Goal: Information Seeking & Learning: Stay updated

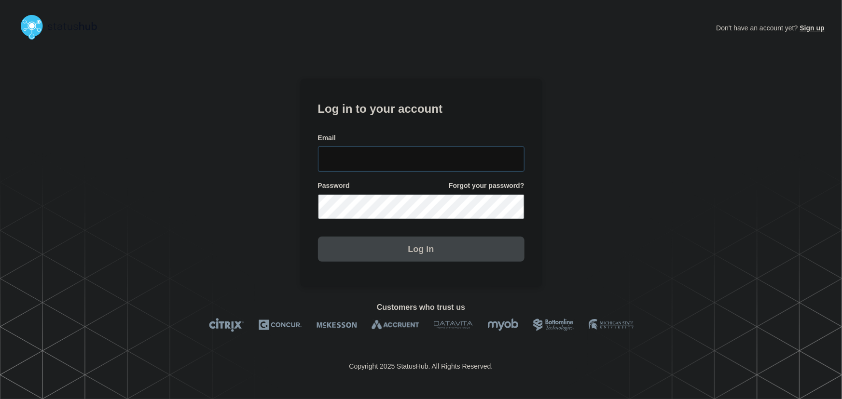
type input "[PERSON_NAME][EMAIL_ADDRESS][PERSON_NAME][DOMAIN_NAME]"
drag, startPoint x: 414, startPoint y: 149, endPoint x: 418, endPoint y: 138, distance: 11.7
click at [414, 149] on input "[PERSON_NAME][EMAIL_ADDRESS][PERSON_NAME][DOMAIN_NAME]" at bounding box center [421, 159] width 207 height 25
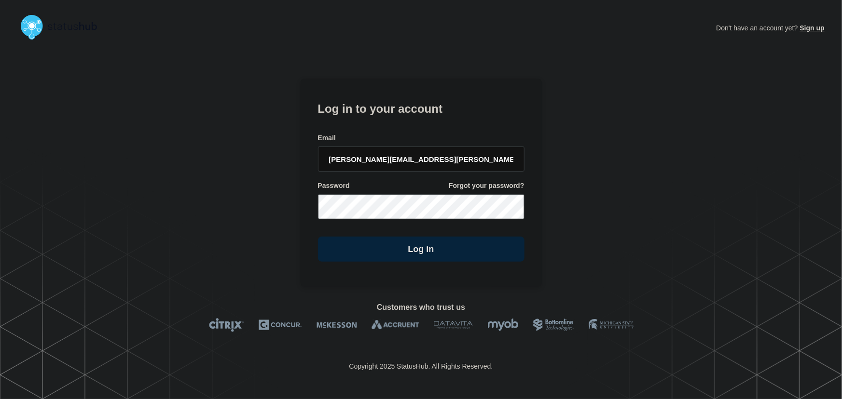
click at [413, 115] on h1 "Log in to your account" at bounding box center [421, 108] width 207 height 18
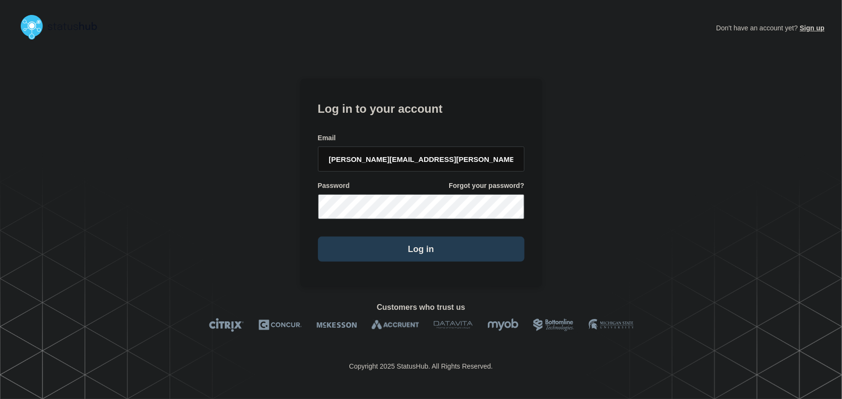
click at [393, 257] on button "Log in" at bounding box center [421, 249] width 207 height 25
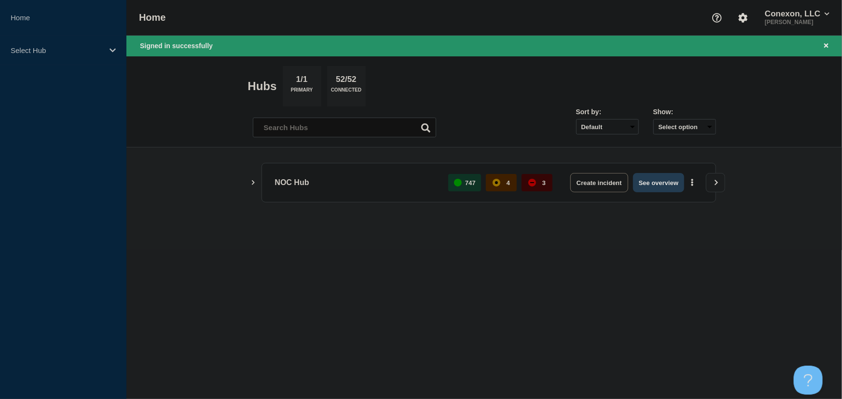
click at [674, 184] on button "See overview" at bounding box center [658, 182] width 51 height 19
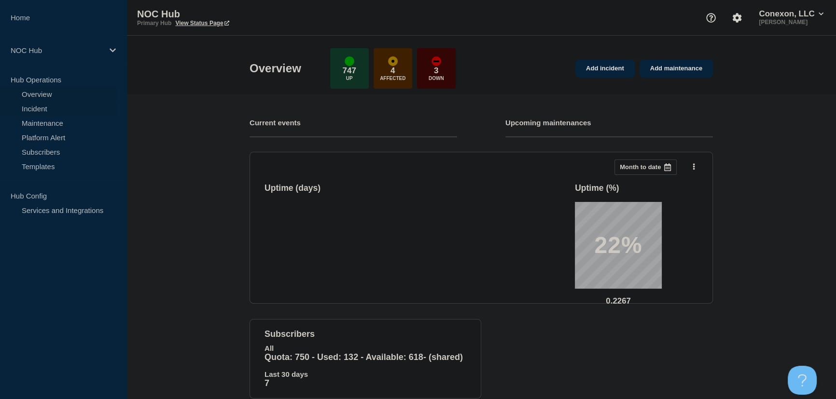
click at [47, 108] on link "Incident" at bounding box center [58, 108] width 117 height 14
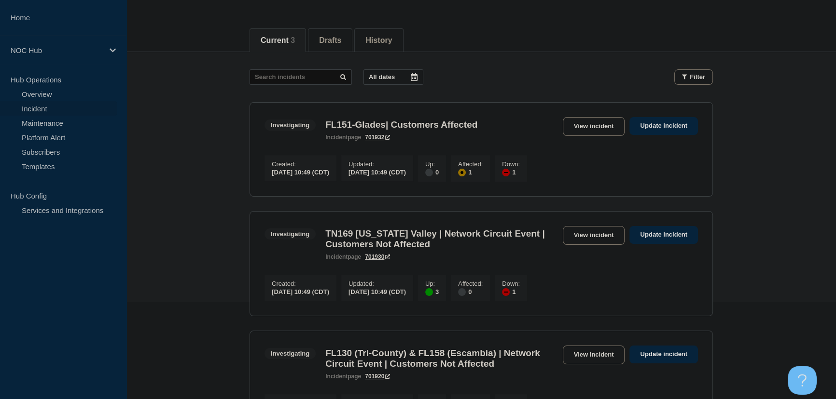
scroll to position [87, 0]
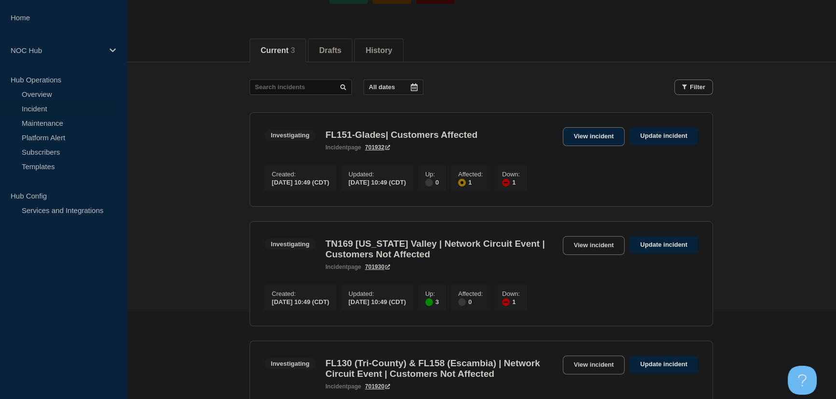
click at [578, 140] on link "View incident" at bounding box center [594, 136] width 62 height 19
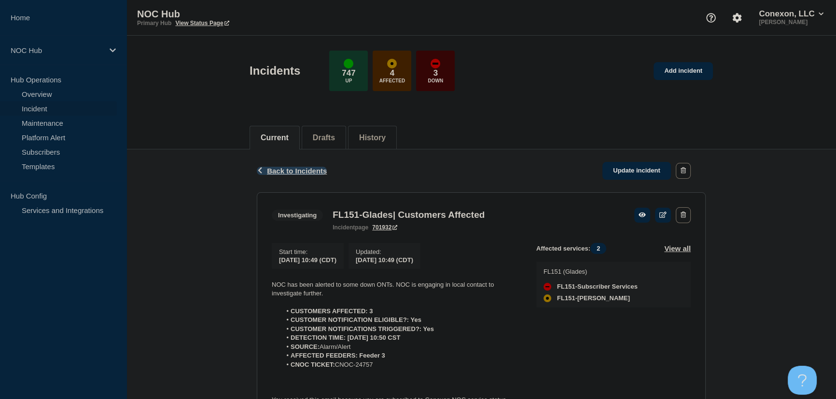
click at [317, 168] on span "Back to Incidents" at bounding box center [297, 171] width 60 height 8
